Goal: Complete application form

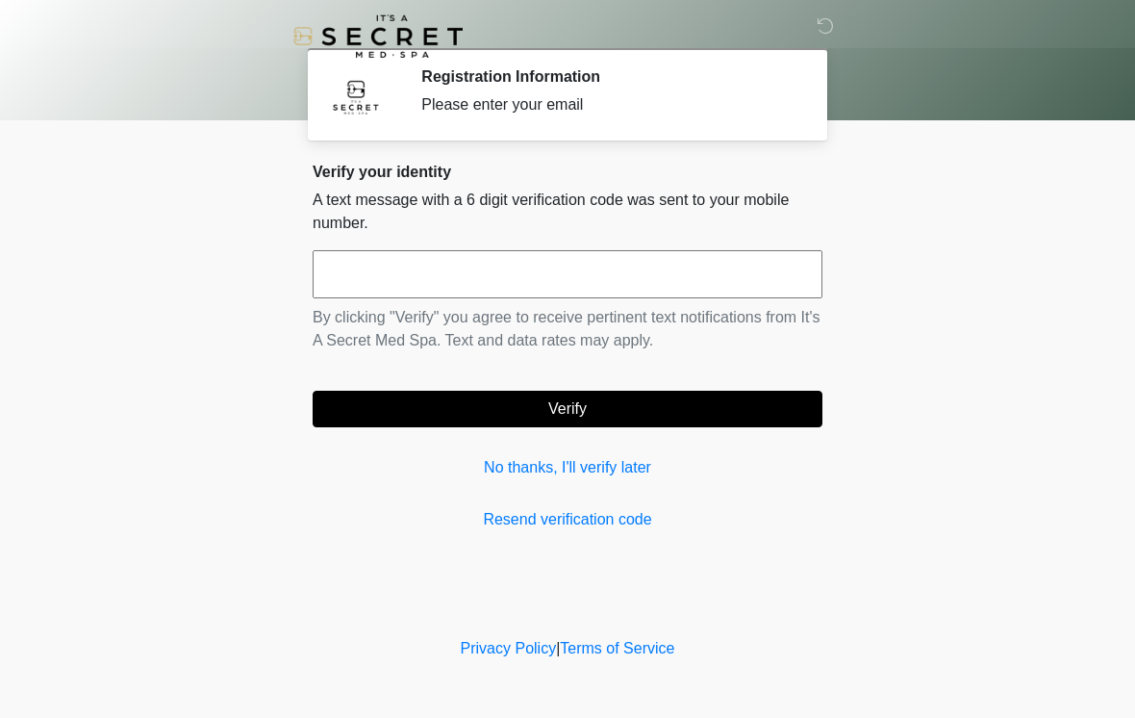
click at [448, 294] on input "text" at bounding box center [568, 274] width 510 height 48
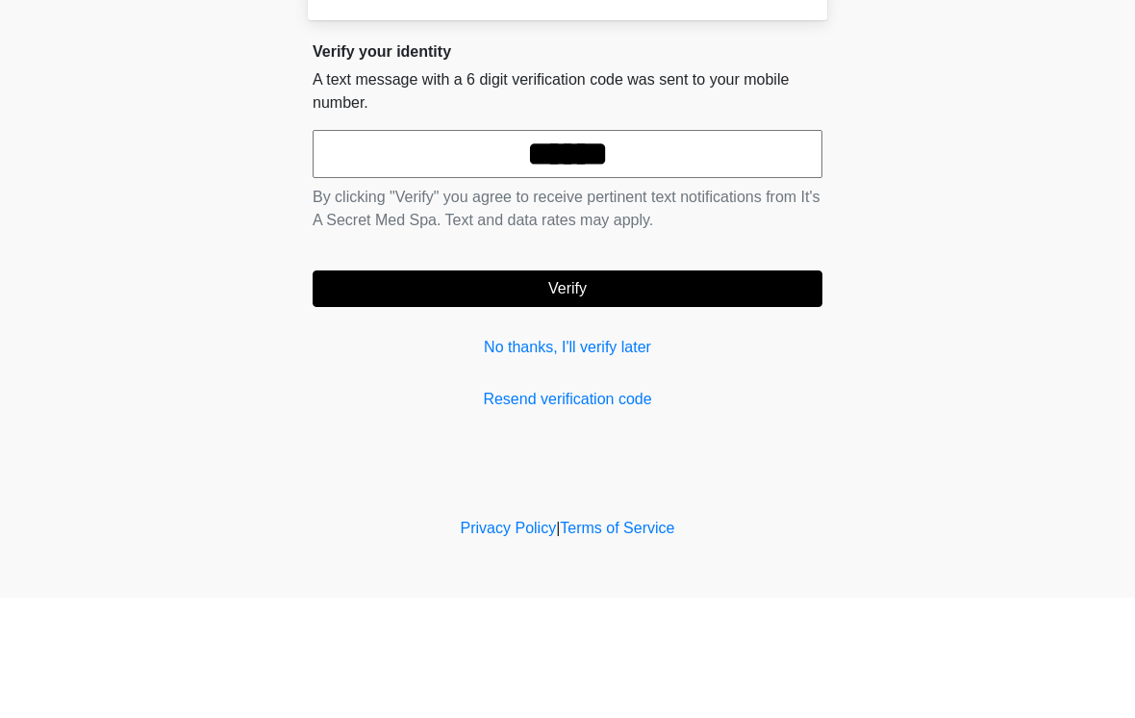
type input "******"
click at [712, 391] on button "Verify" at bounding box center [568, 409] width 510 height 37
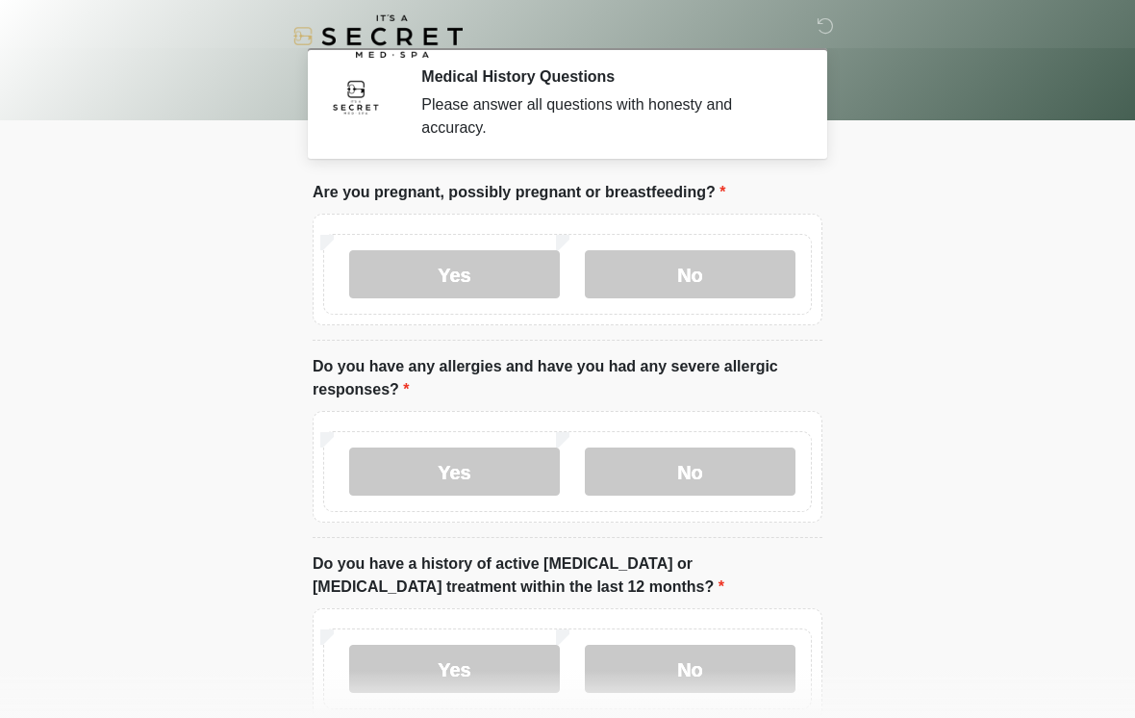
click at [515, 284] on label "Yes" at bounding box center [454, 274] width 211 height 48
click at [673, 461] on label "No" at bounding box center [690, 471] width 211 height 48
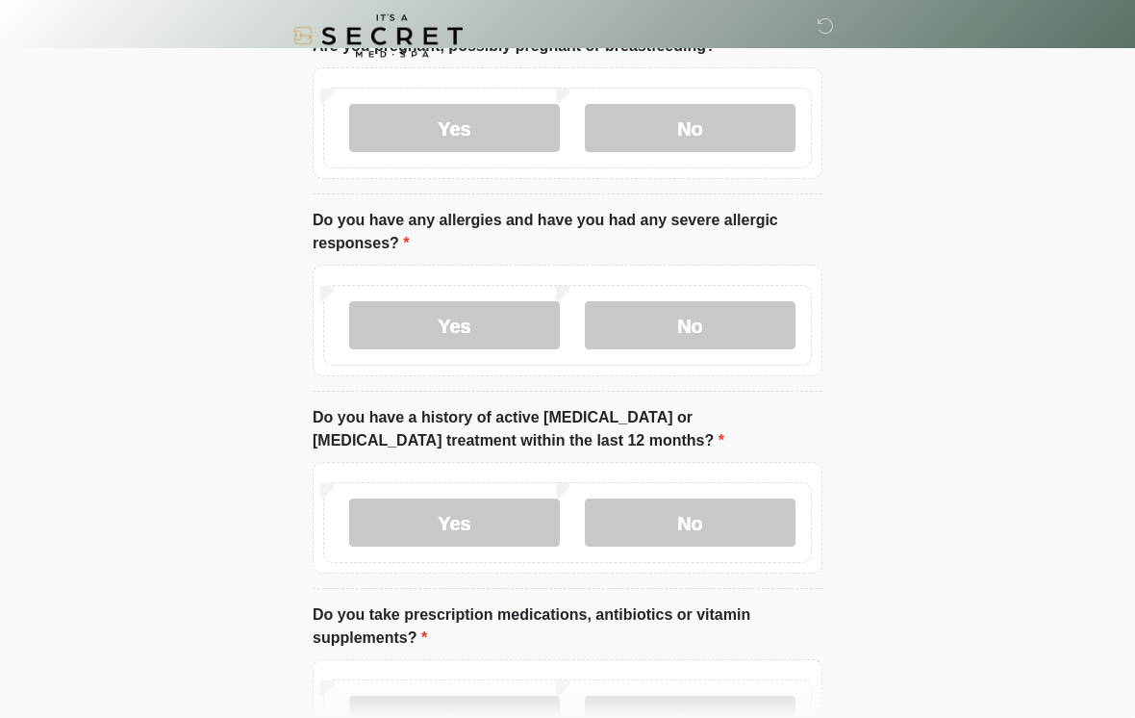
scroll to position [159, 0]
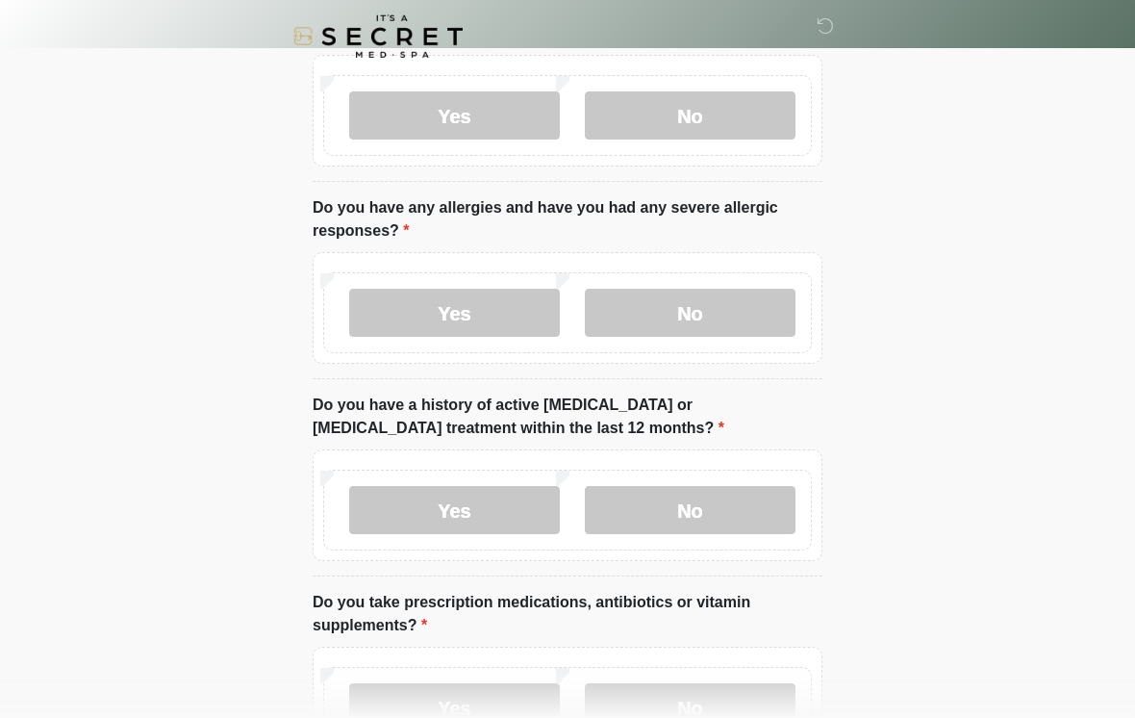
click at [680, 515] on label "No" at bounding box center [690, 510] width 211 height 48
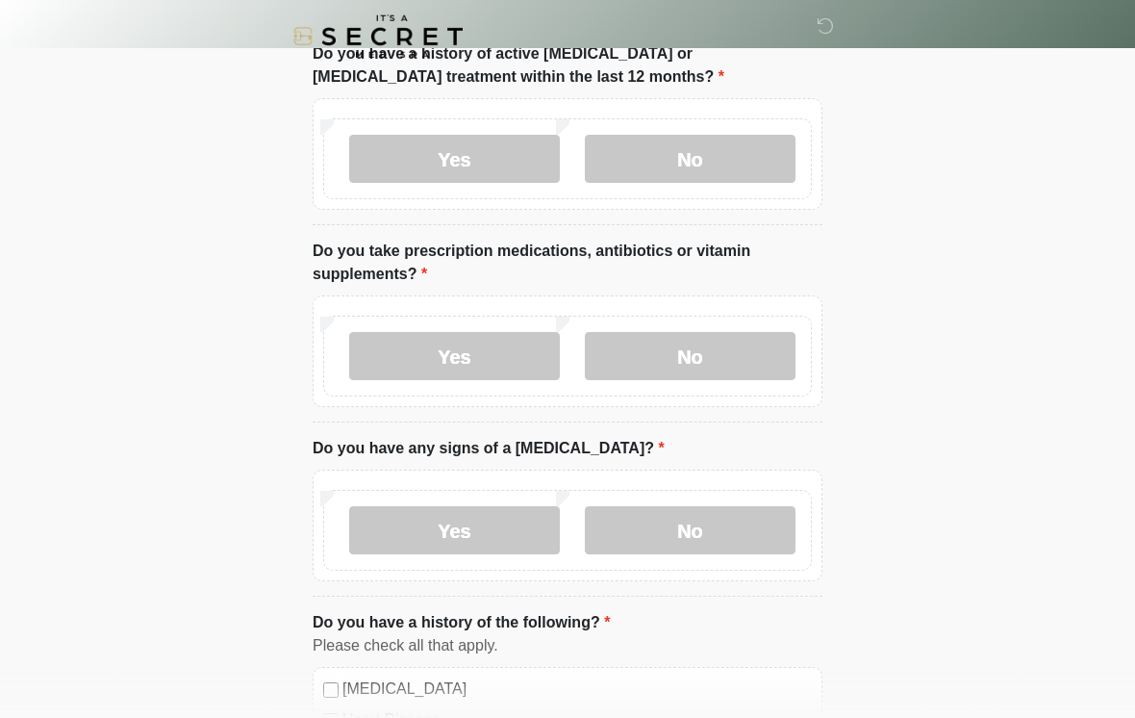
scroll to position [509, 0]
click at [731, 362] on label "No" at bounding box center [690, 357] width 211 height 48
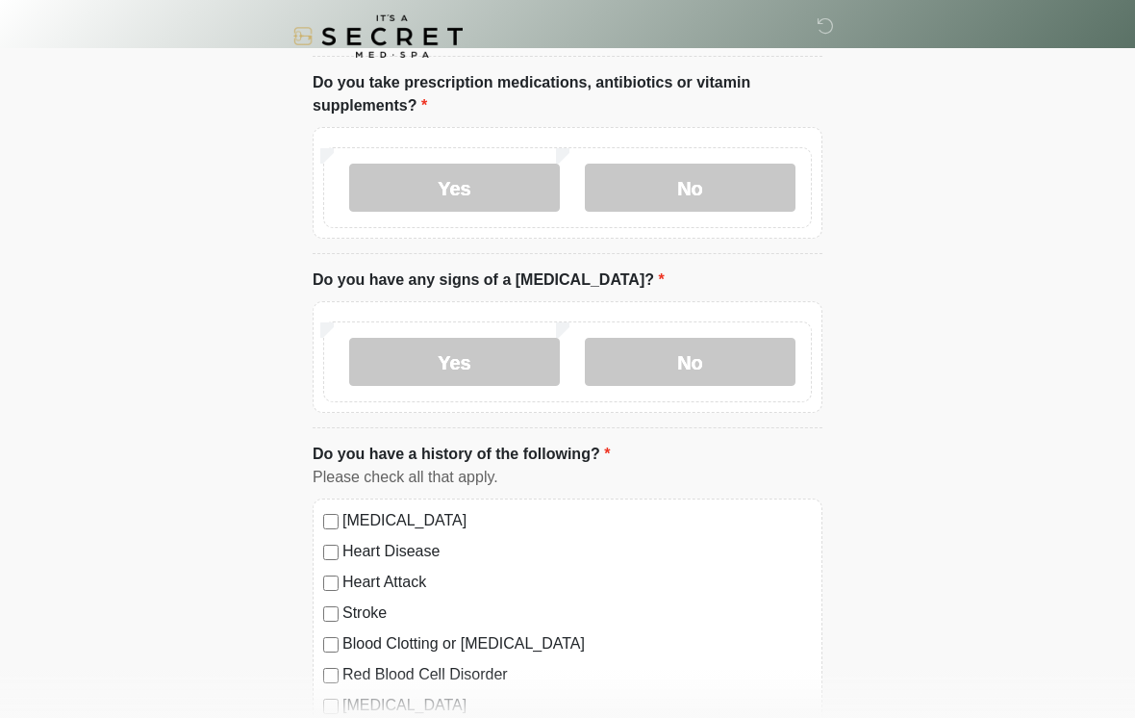
click at [718, 370] on label "No" at bounding box center [690, 362] width 211 height 48
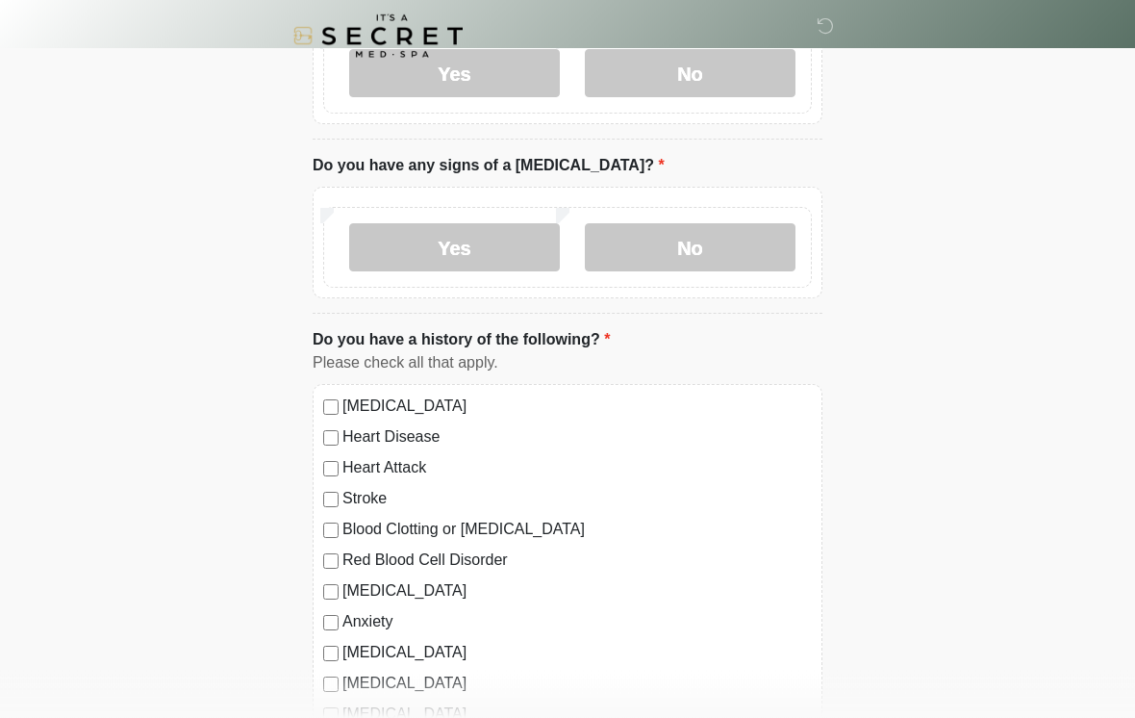
scroll to position [794, 0]
click at [472, 412] on label "[MEDICAL_DATA]" at bounding box center [578, 405] width 470 height 23
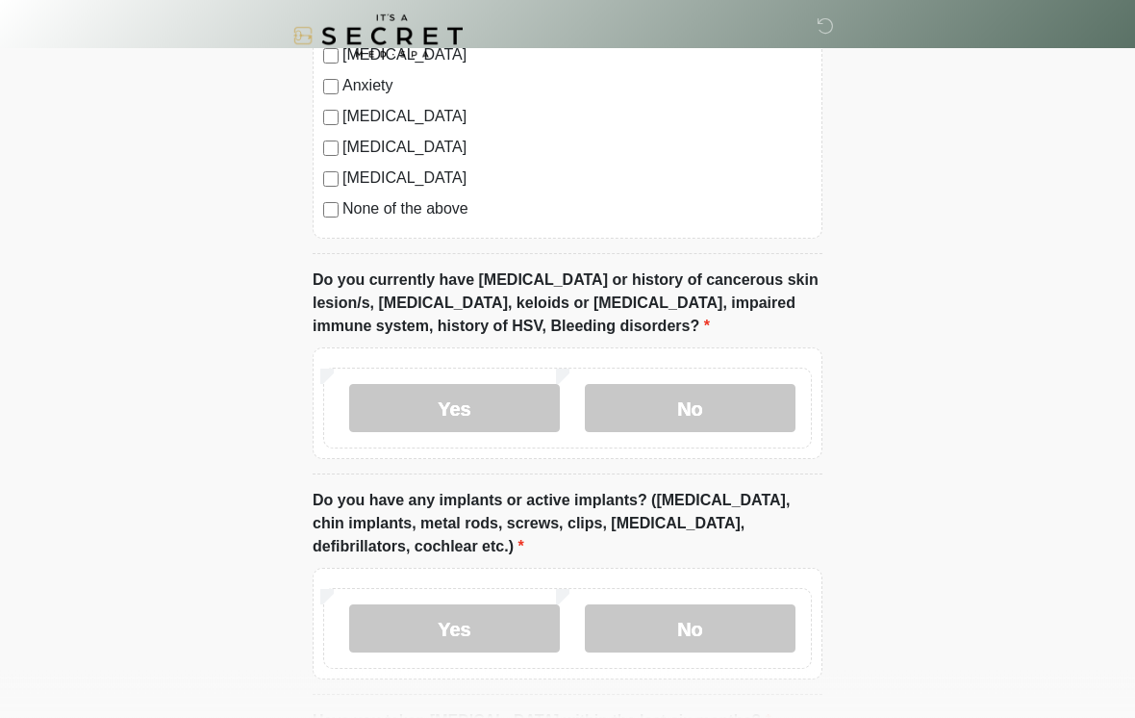
scroll to position [1321, 0]
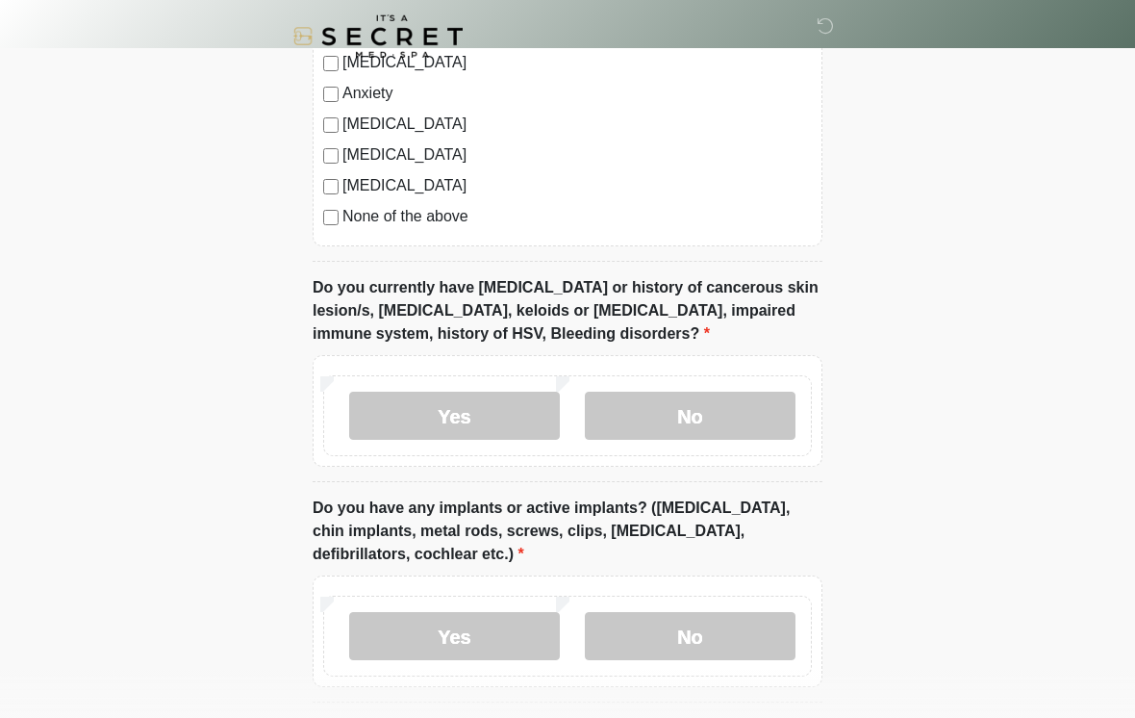
click at [708, 412] on label "No" at bounding box center [690, 416] width 211 height 48
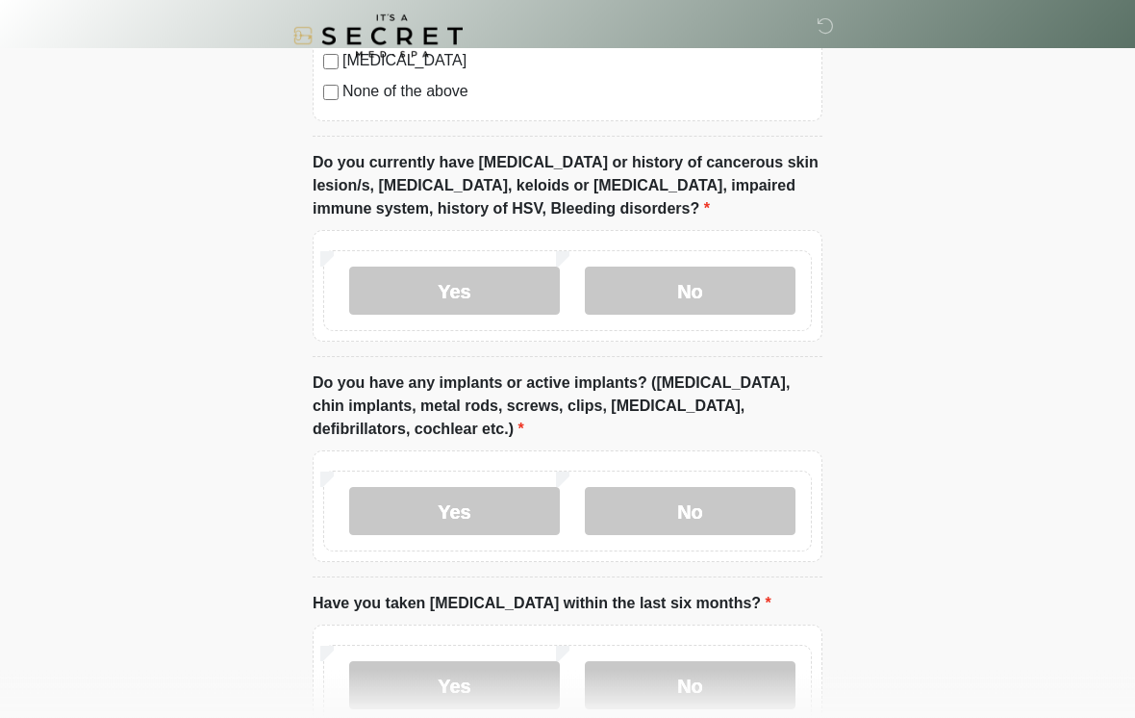
scroll to position [1446, 0]
click at [640, 503] on label "No" at bounding box center [690, 511] width 211 height 48
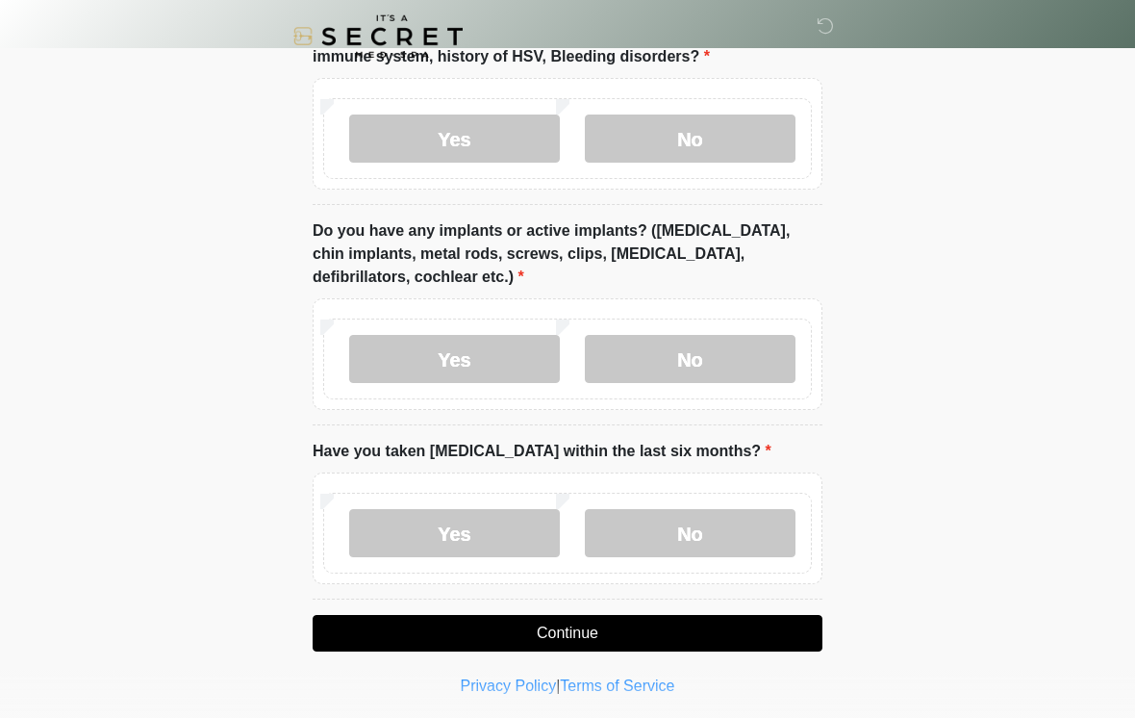
scroll to position [1602, 0]
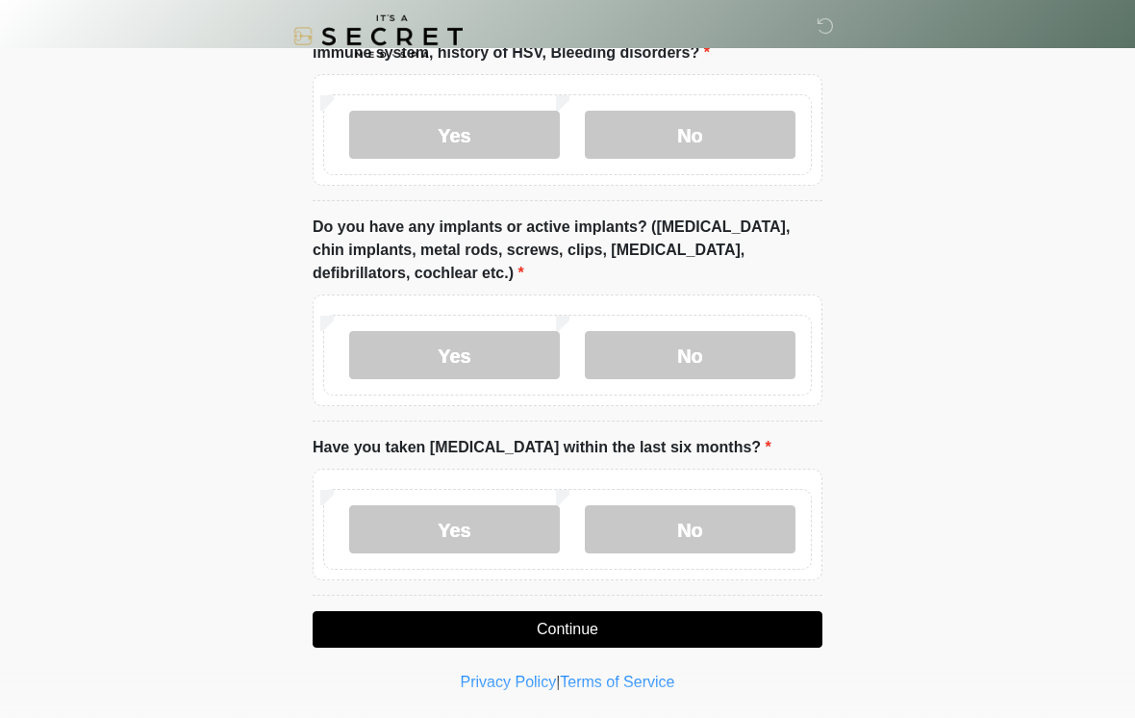
click at [673, 518] on label "No" at bounding box center [690, 529] width 211 height 48
click at [474, 623] on button "Continue" at bounding box center [568, 629] width 510 height 37
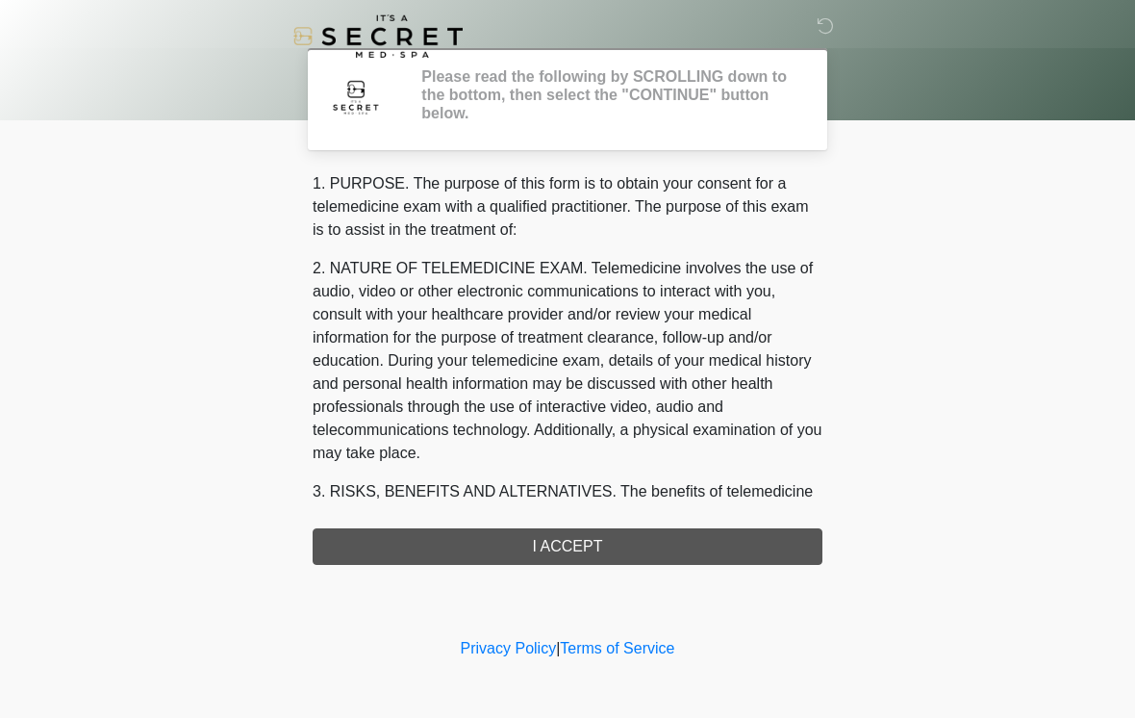
scroll to position [0, 0]
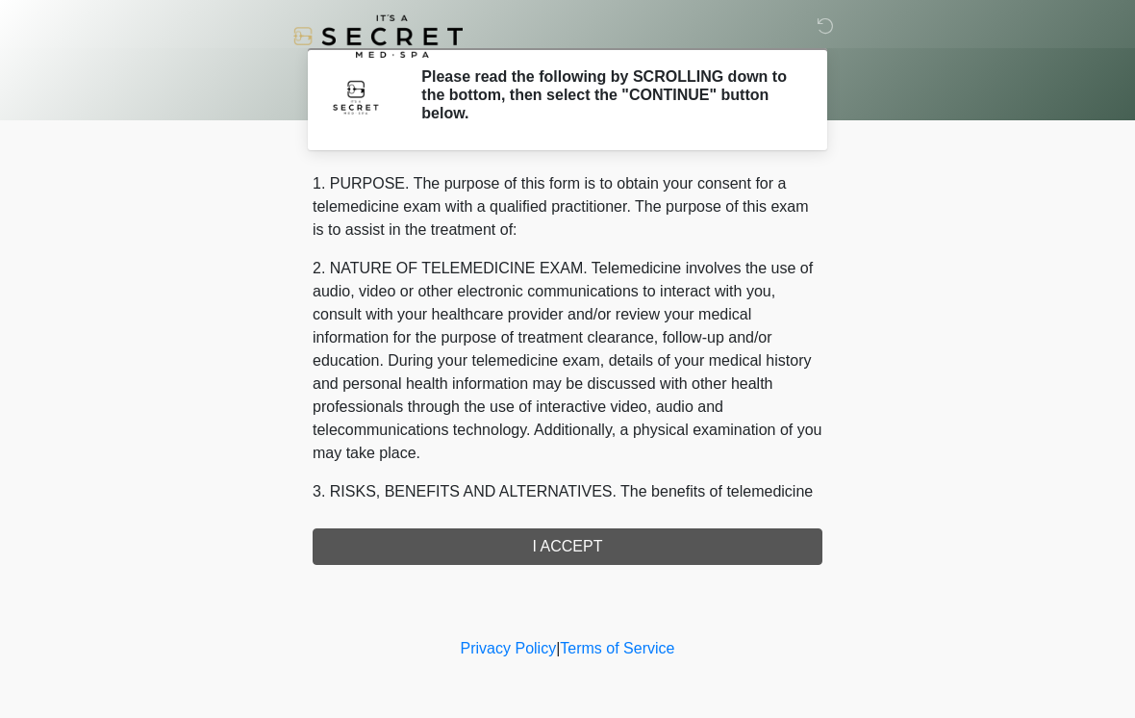
click at [514, 545] on div "1. PURPOSE. The purpose of this form is to obtain your consent for a telemedici…" at bounding box center [568, 368] width 510 height 393
click at [553, 549] on div "1. PURPOSE. The purpose of this form is to obtain your consent for a telemedici…" at bounding box center [568, 368] width 510 height 393
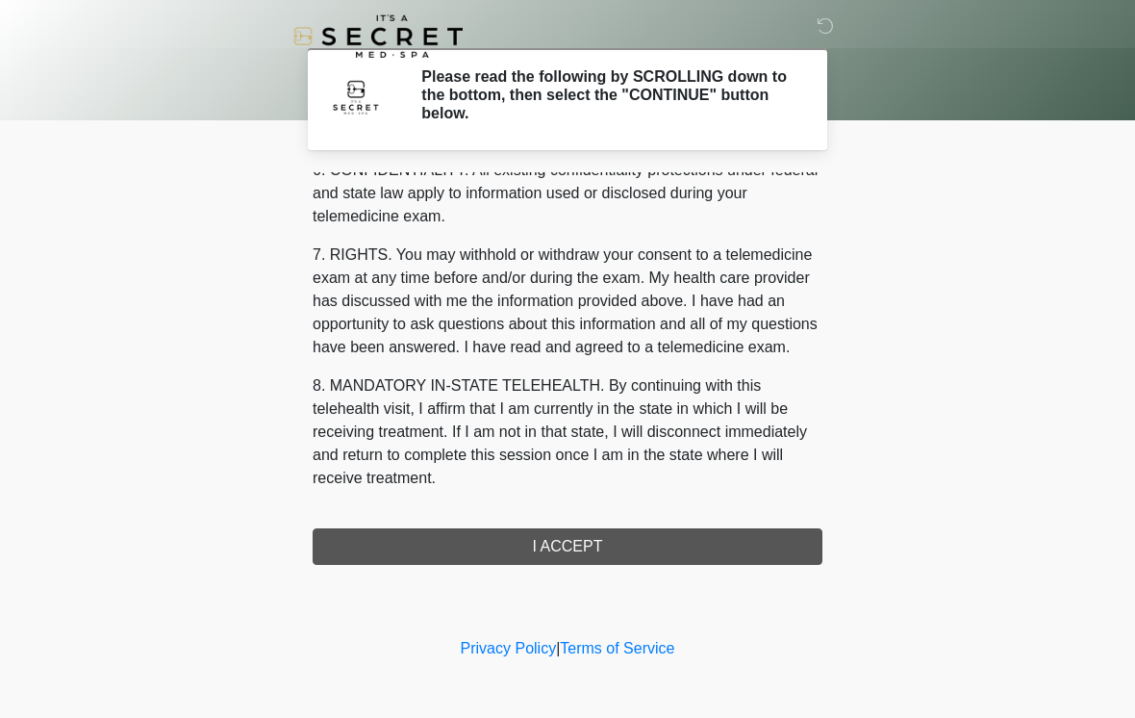
scroll to position [783, 0]
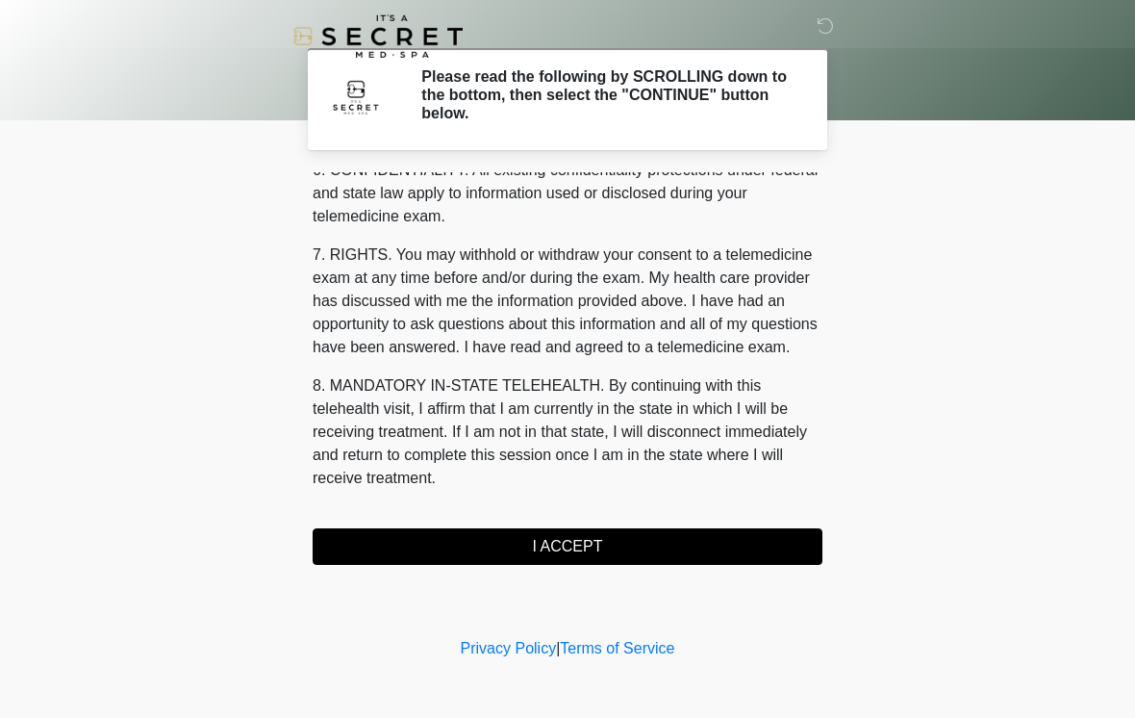
click at [592, 561] on button "I ACCEPT" at bounding box center [568, 546] width 510 height 37
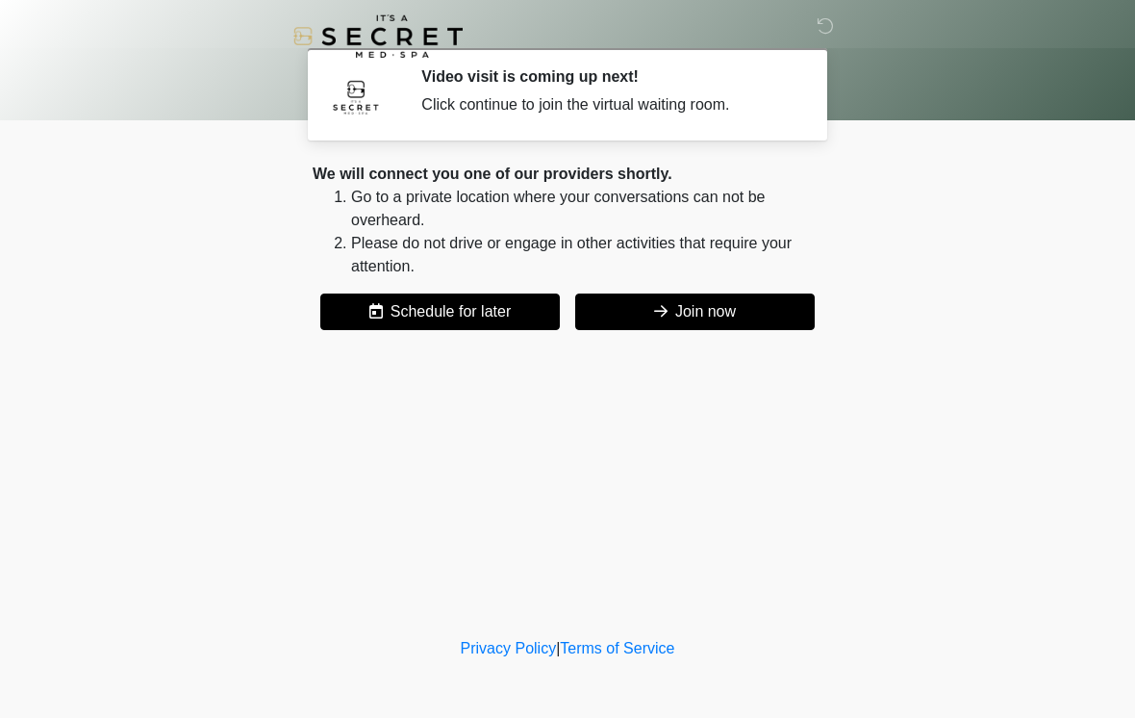
click at [770, 311] on button "Join now" at bounding box center [695, 311] width 240 height 37
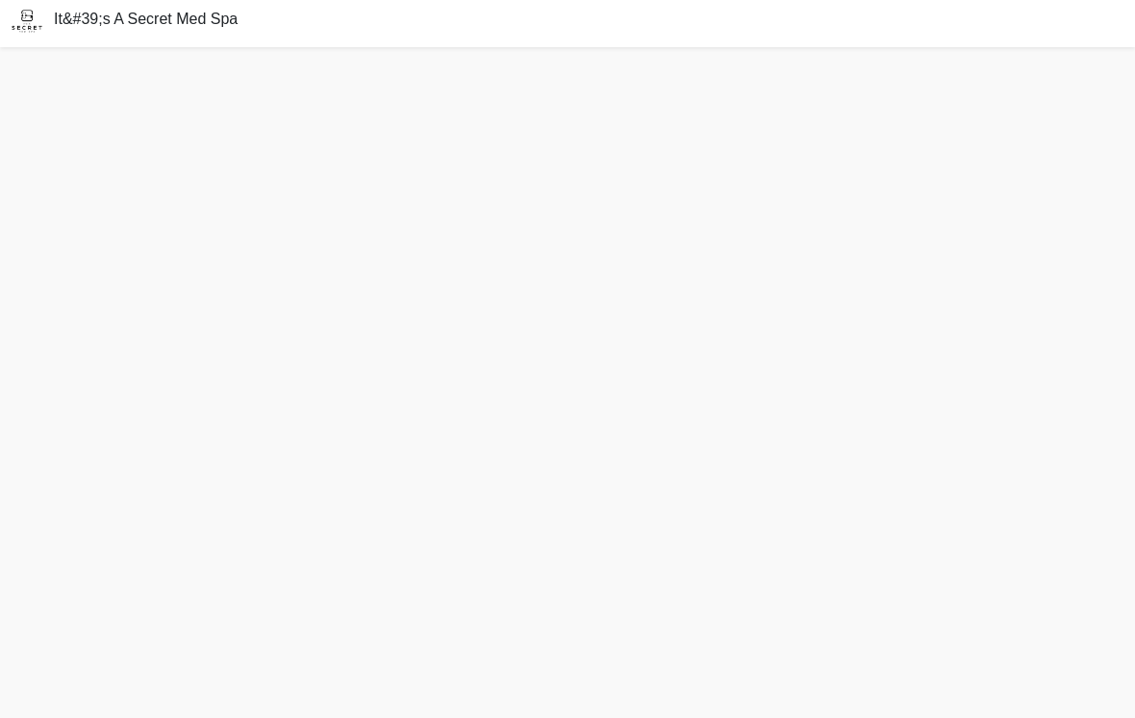
scroll to position [36, 0]
